Goal: Information Seeking & Learning: Learn about a topic

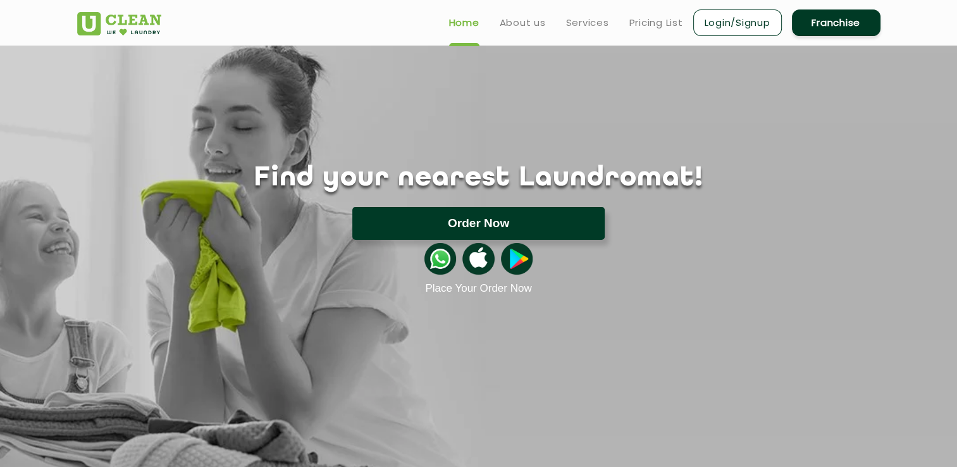
click at [421, 221] on button "Order Now" at bounding box center [478, 223] width 252 height 33
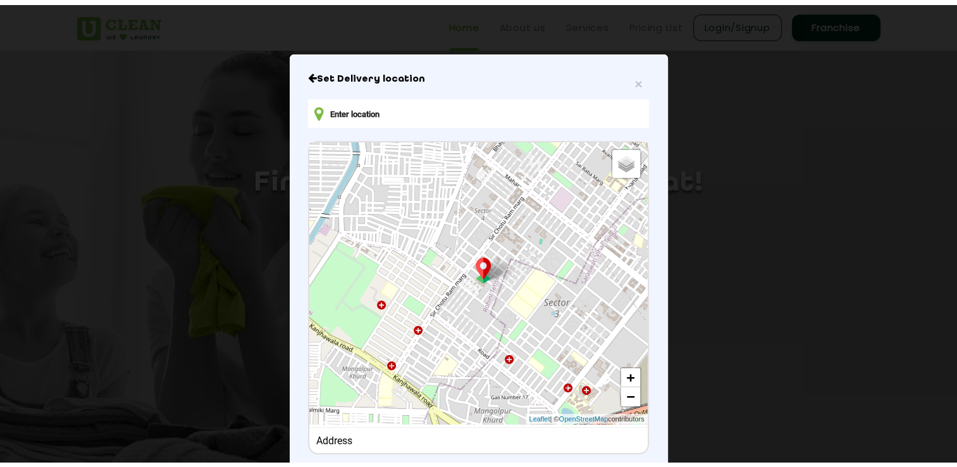
scroll to position [63, 0]
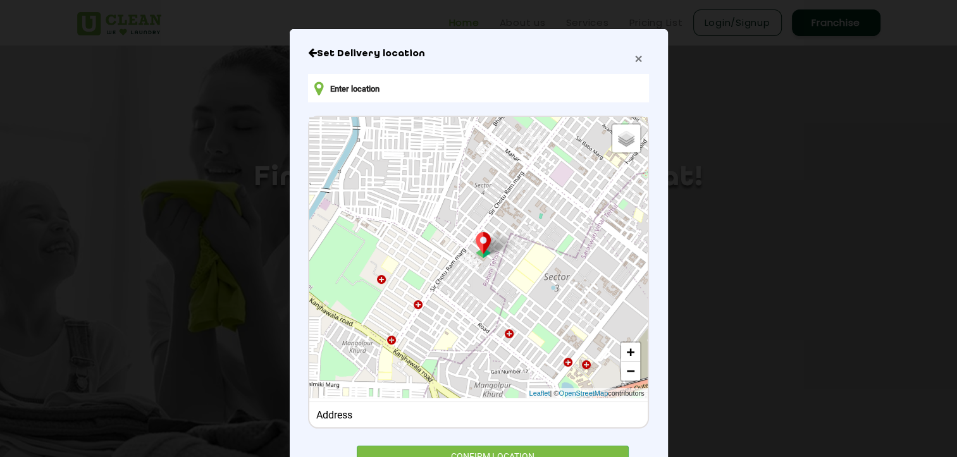
click at [635, 59] on span "×" at bounding box center [639, 58] width 8 height 15
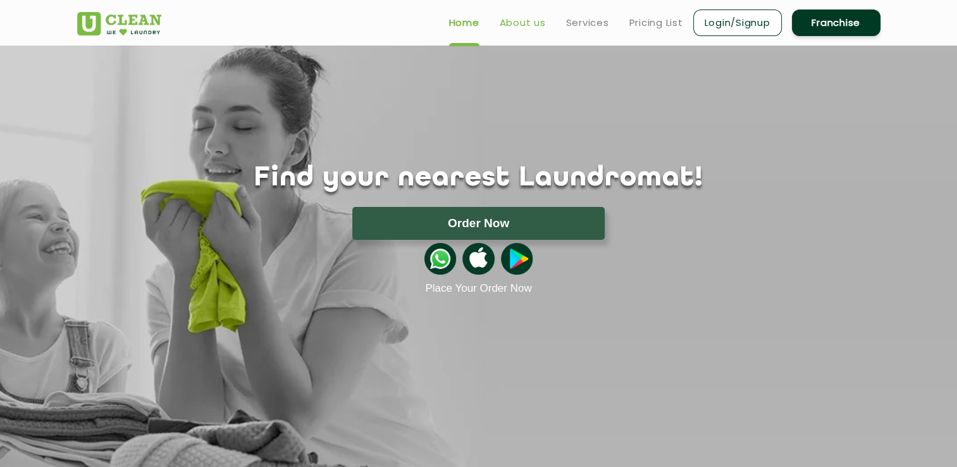
click at [523, 27] on link "About us" at bounding box center [523, 22] width 46 height 15
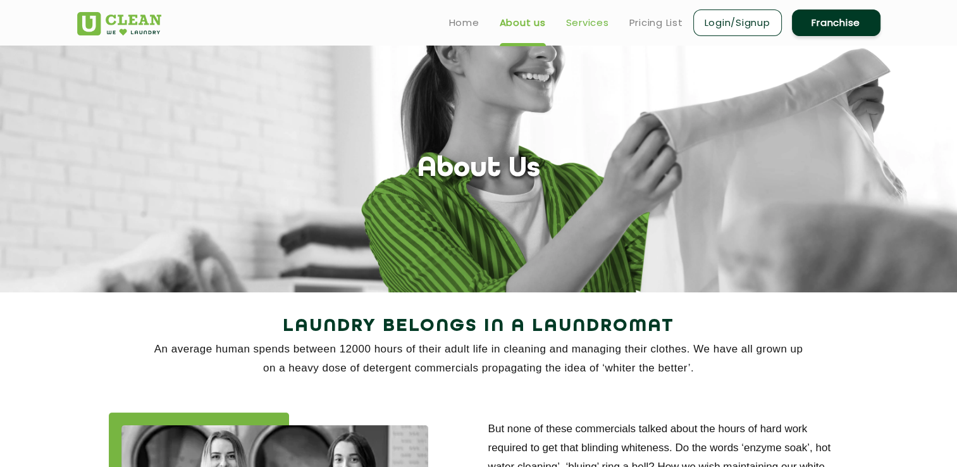
click at [586, 22] on link "Services" at bounding box center [587, 22] width 43 height 15
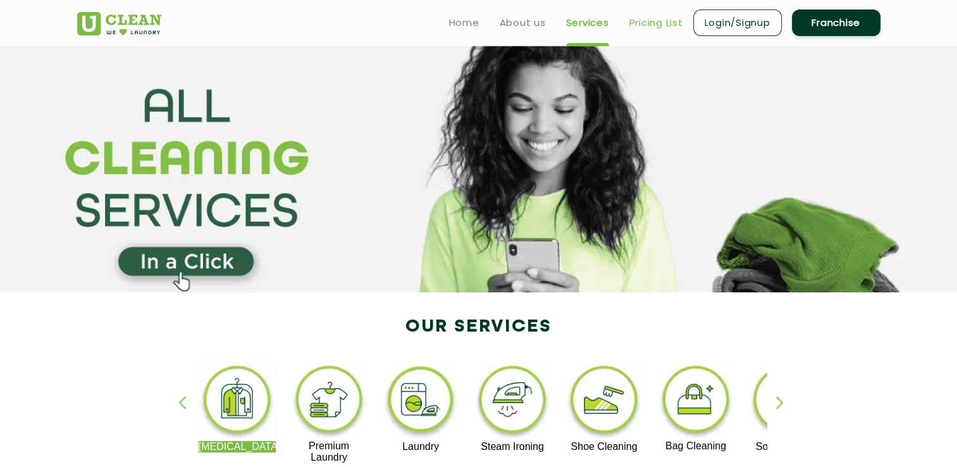
click at [634, 23] on link "Pricing List" at bounding box center [656, 22] width 54 height 15
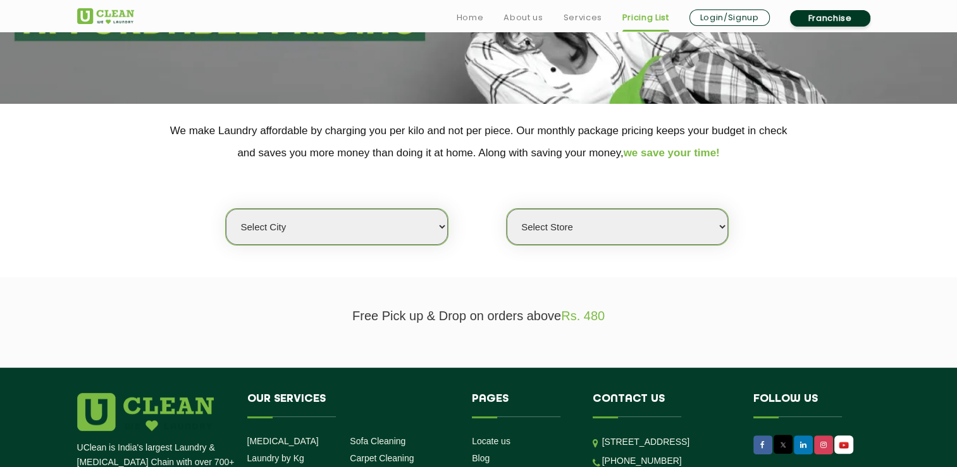
scroll to position [190, 0]
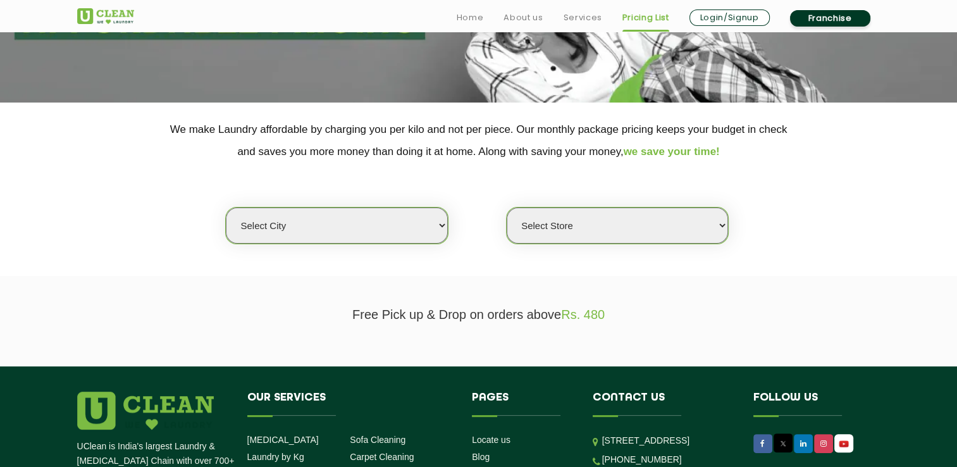
click at [376, 226] on select "Select city [GEOGRAPHIC_DATA] [GEOGRAPHIC_DATA] [GEOGRAPHIC_DATA] [GEOGRAPHIC_D…" at bounding box center [336, 225] width 221 height 36
select select "4"
click at [226, 207] on select "Select city [GEOGRAPHIC_DATA] [GEOGRAPHIC_DATA] [GEOGRAPHIC_DATA] [GEOGRAPHIC_D…" at bounding box center [336, 225] width 221 height 36
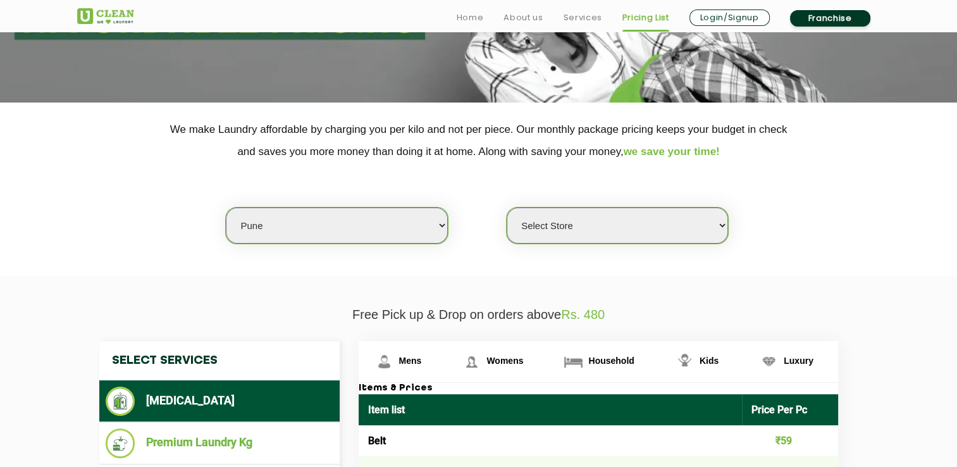
click at [581, 218] on select "Select Store [GEOGRAPHIC_DATA] [GEOGRAPHIC_DATA] [GEOGRAPHIC_DATA] [GEOGRAPHIC_…" at bounding box center [617, 225] width 221 height 36
select select "620"
click at [507, 207] on select "Select Store [GEOGRAPHIC_DATA] [GEOGRAPHIC_DATA] [GEOGRAPHIC_DATA] [GEOGRAPHIC_…" at bounding box center [617, 225] width 221 height 36
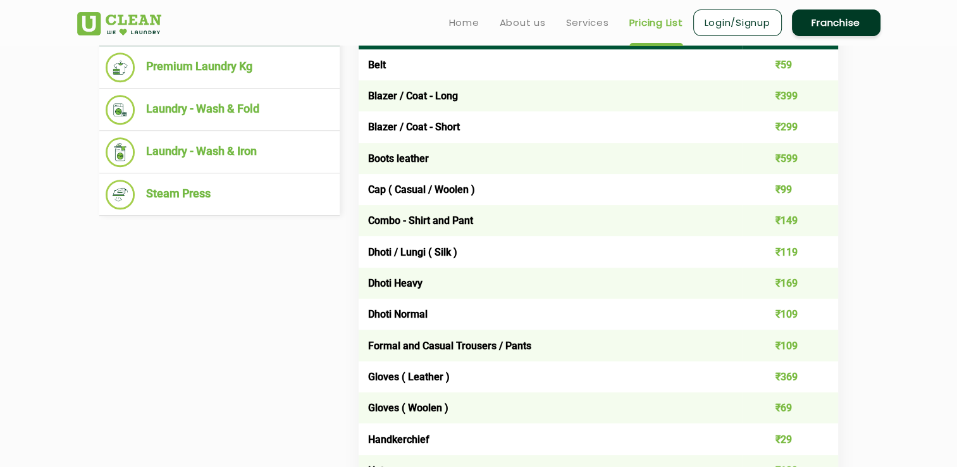
scroll to position [443, 0]
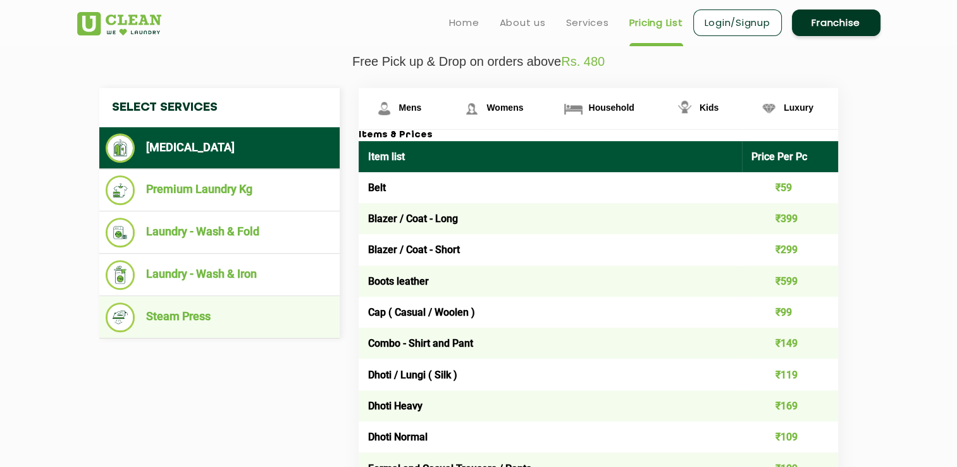
click at [190, 321] on li "Steam Press" at bounding box center [220, 317] width 228 height 30
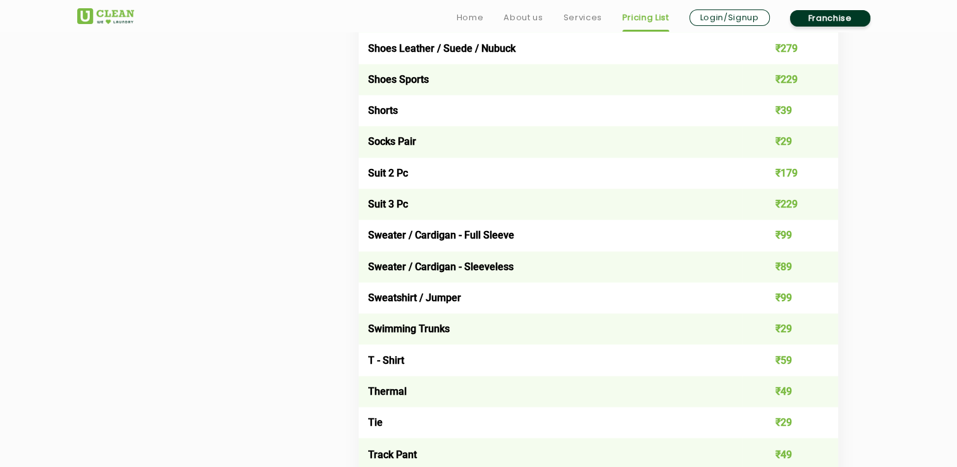
scroll to position [1961, 0]
